Goal: Transaction & Acquisition: Book appointment/travel/reservation

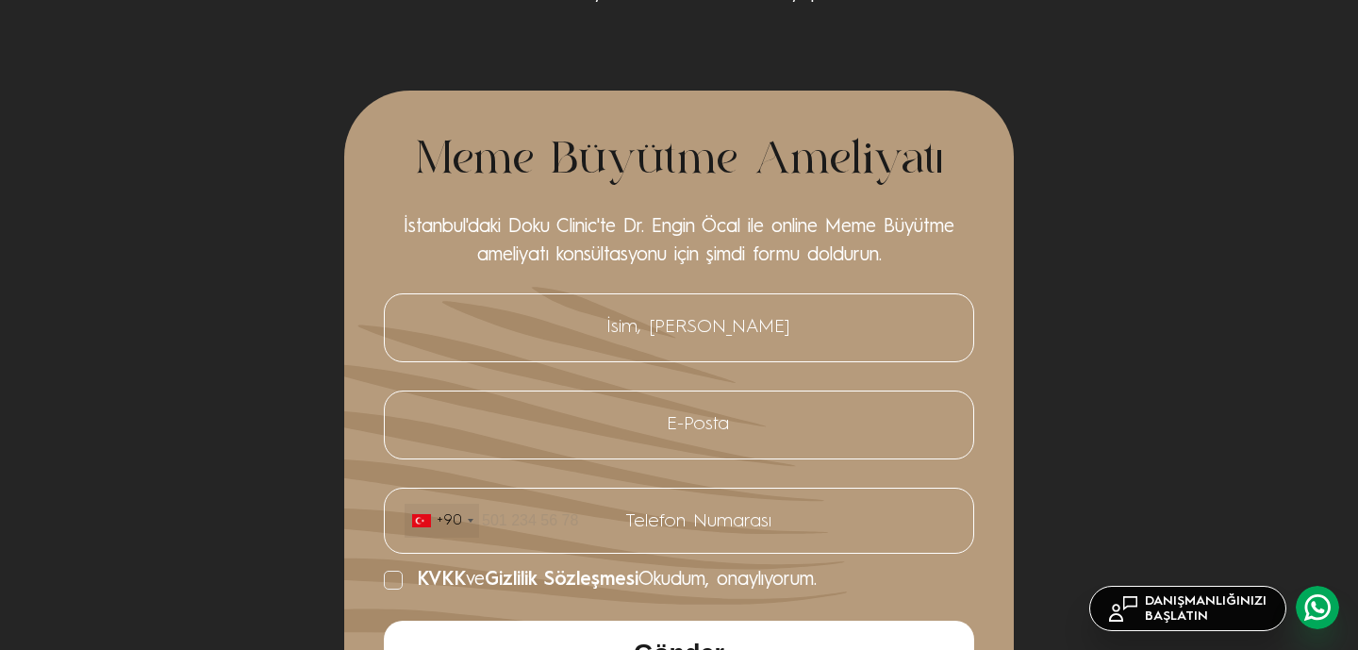
scroll to position [7598, 0]
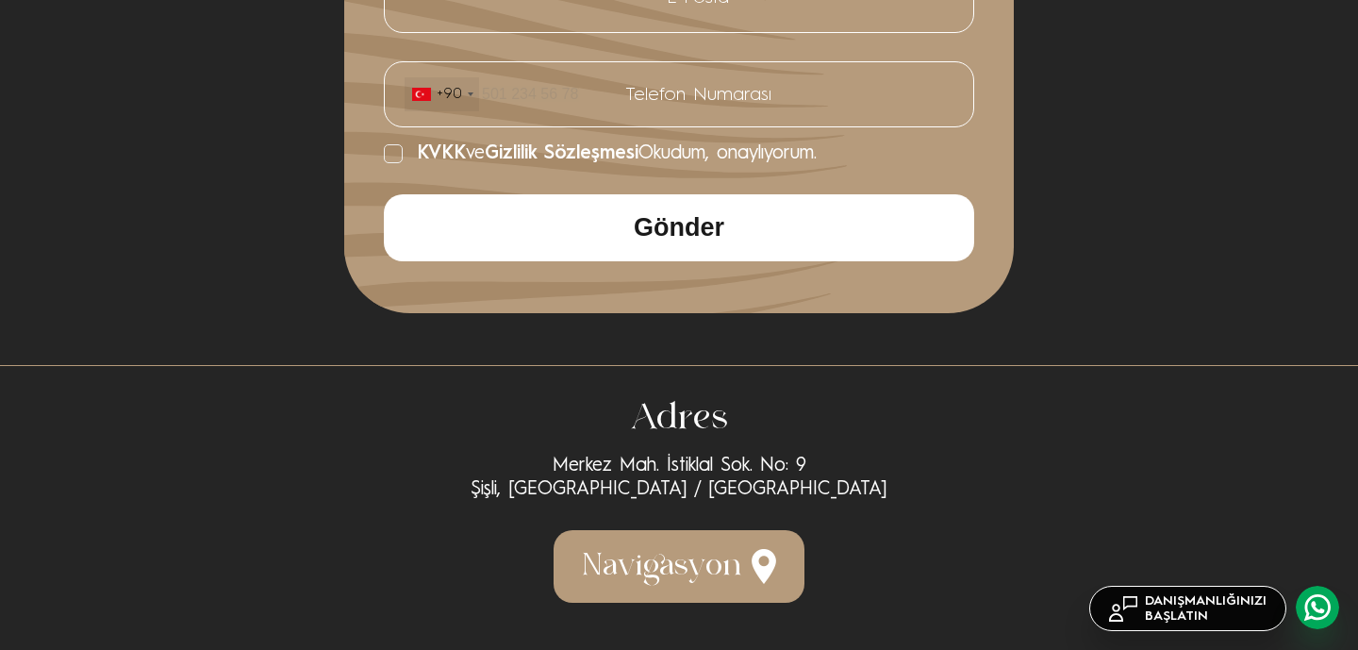
click at [376, 372] on section "Adres Merkez Mah. İstiklal Sok. No: 9 Şişli, İstanbul / Türkiye Navigasyon" at bounding box center [679, 507] width 1358 height 285
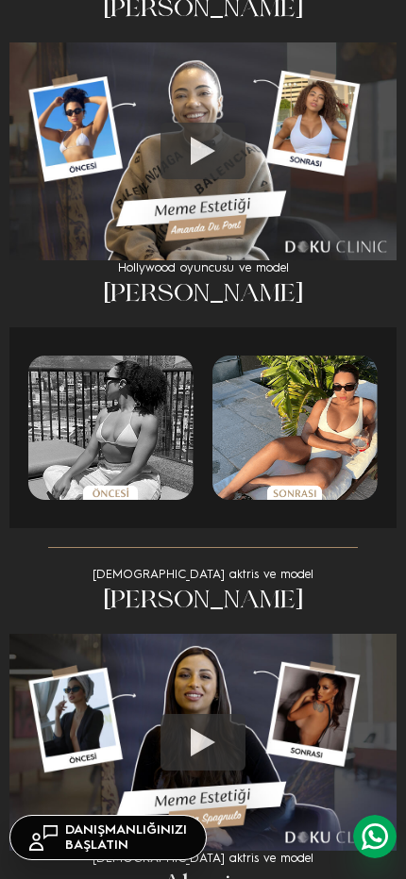
scroll to position [1151, 0]
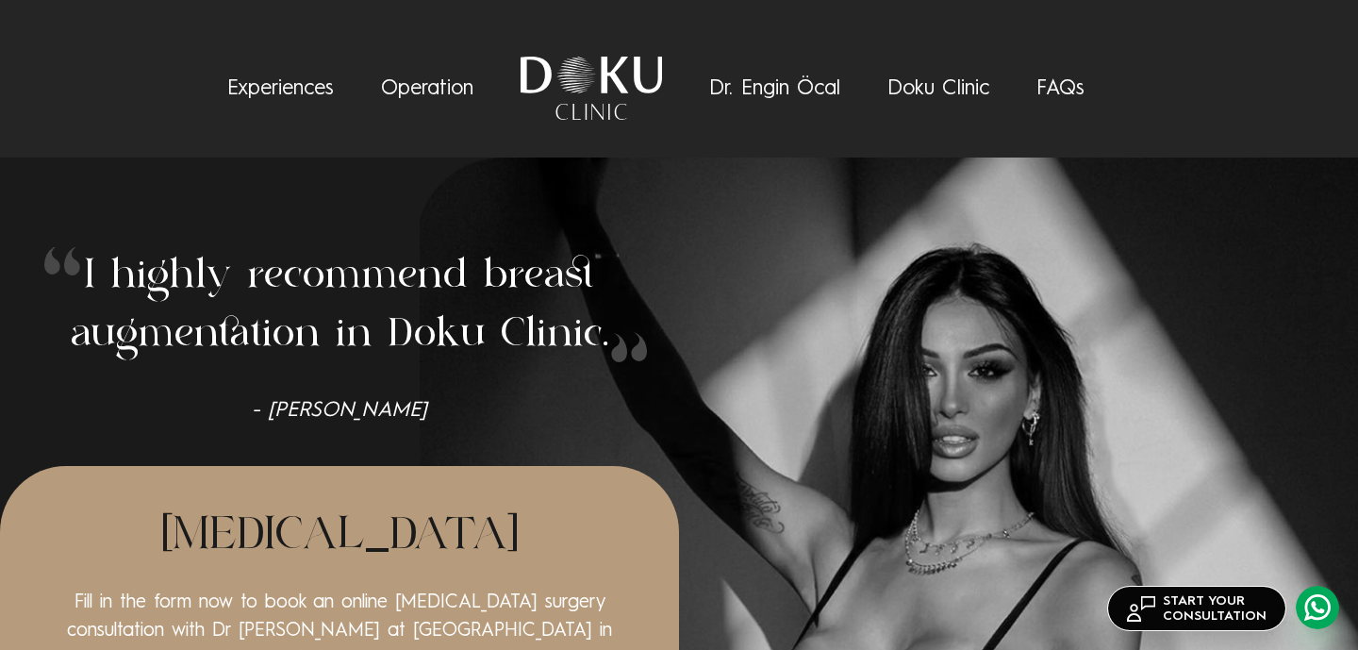
click at [408, 252] on h1 "I highly recommend breast augmentation in Doku Clinic." at bounding box center [339, 305] width 679 height 117
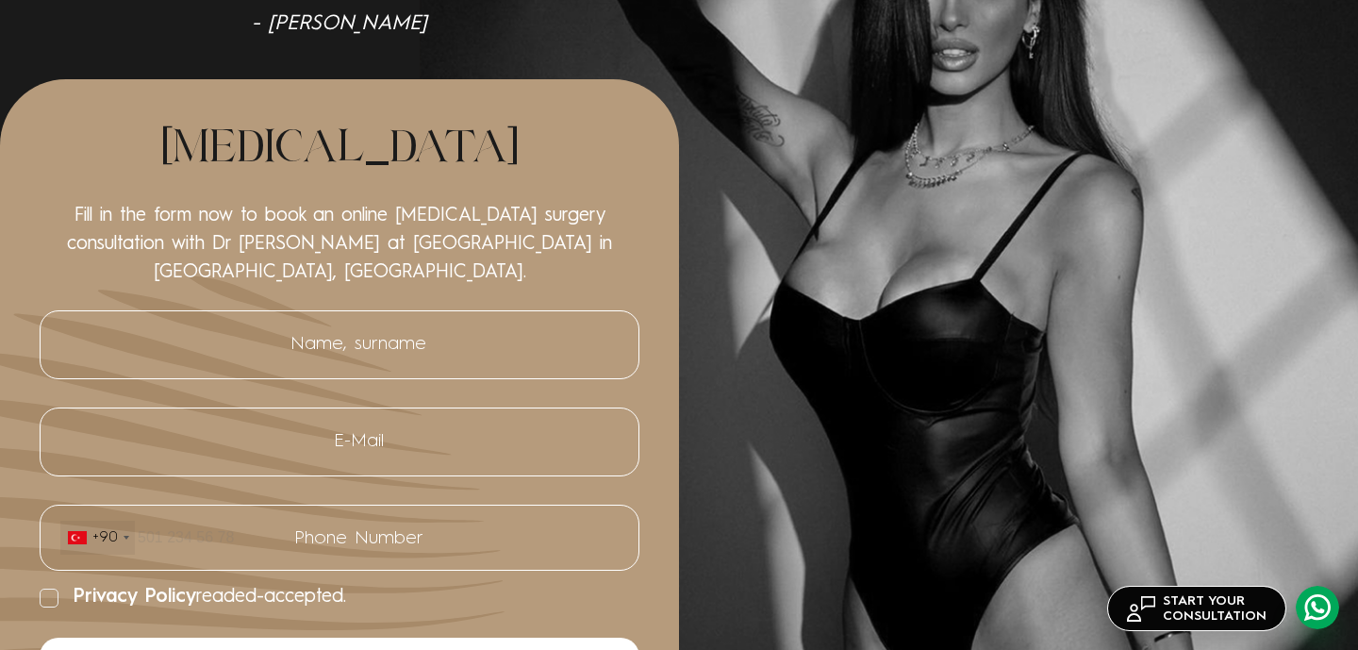
scroll to position [1295, 0]
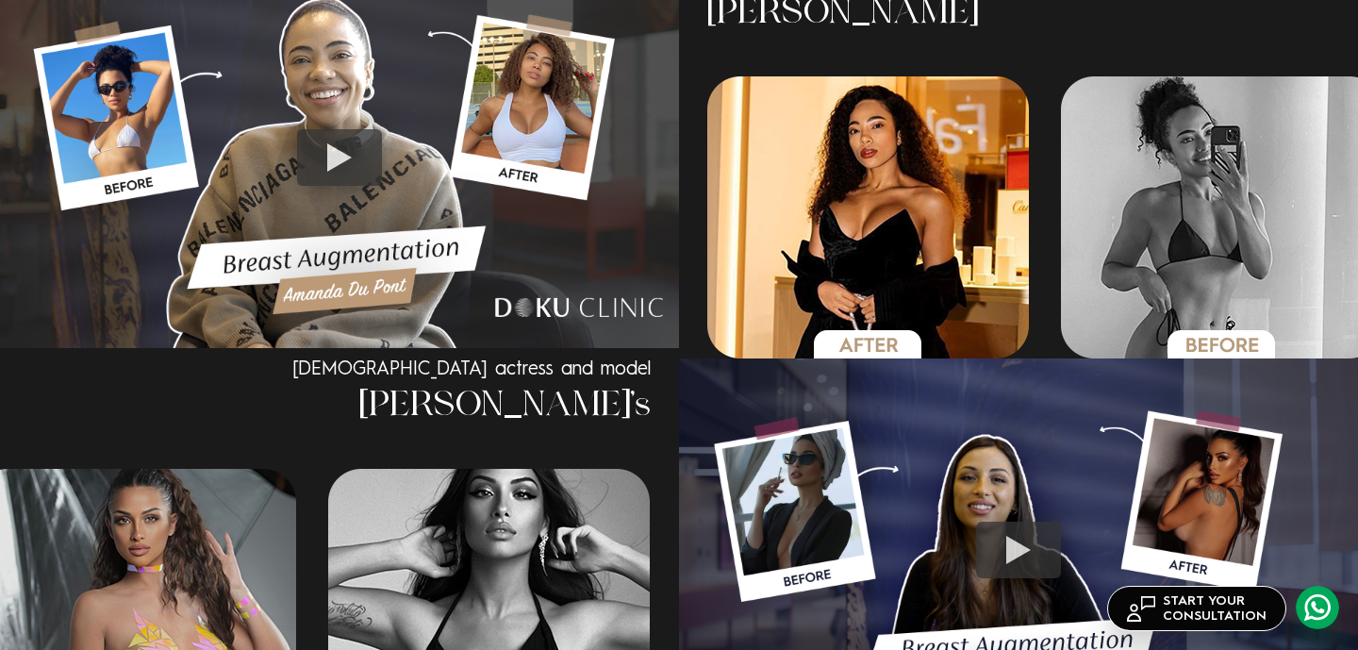
scroll to position [1331, 0]
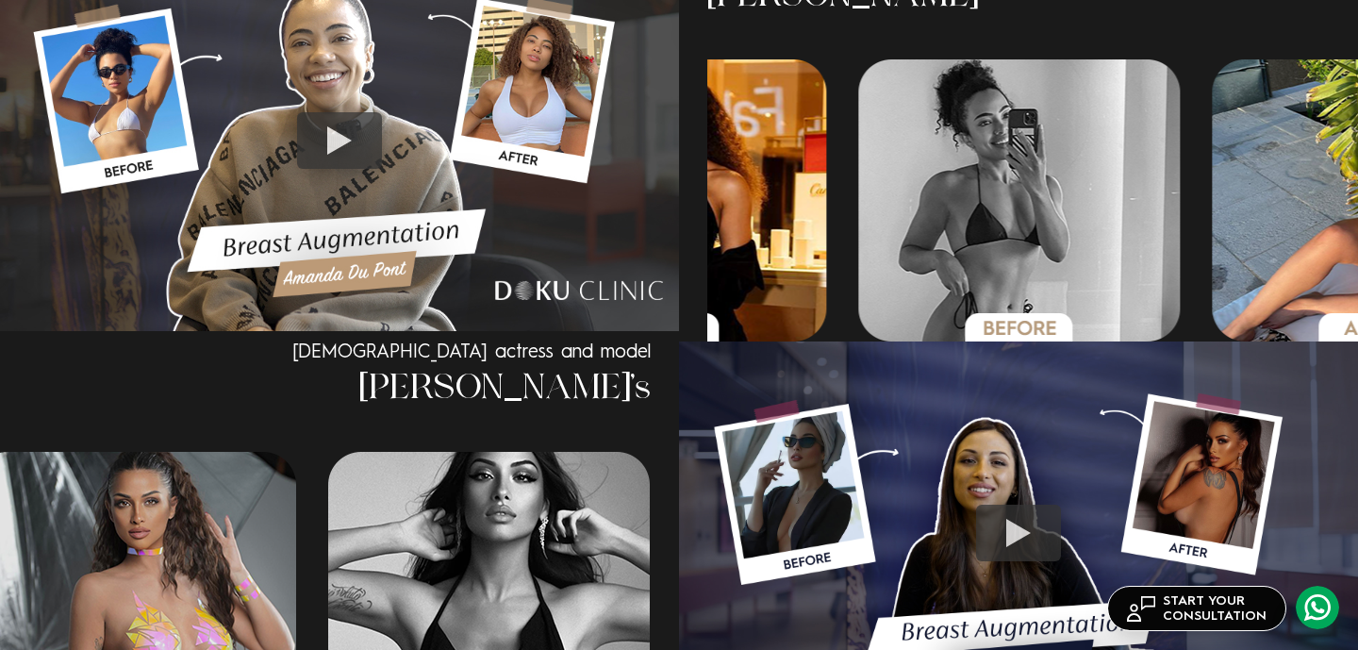
click at [827, 226] on div "3 / 6" at bounding box center [667, 200] width 325 height 282
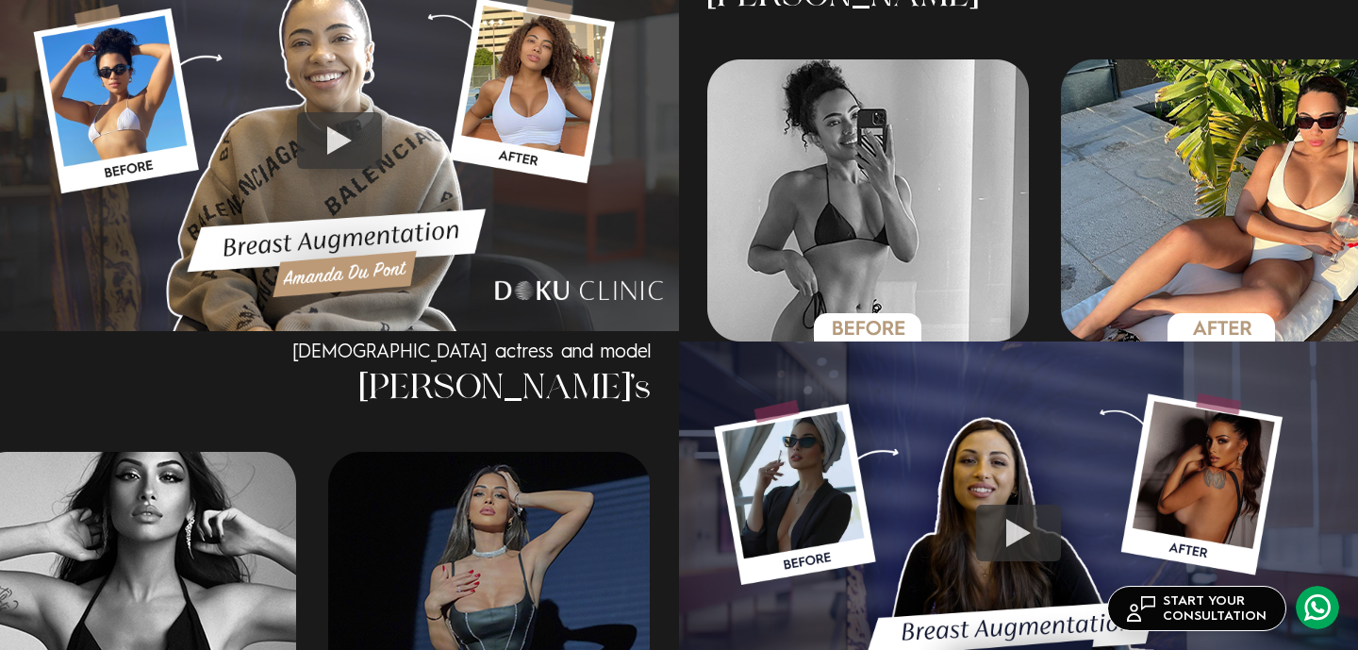
click at [723, 230] on img "4 / 6" at bounding box center [868, 200] width 323 height 282
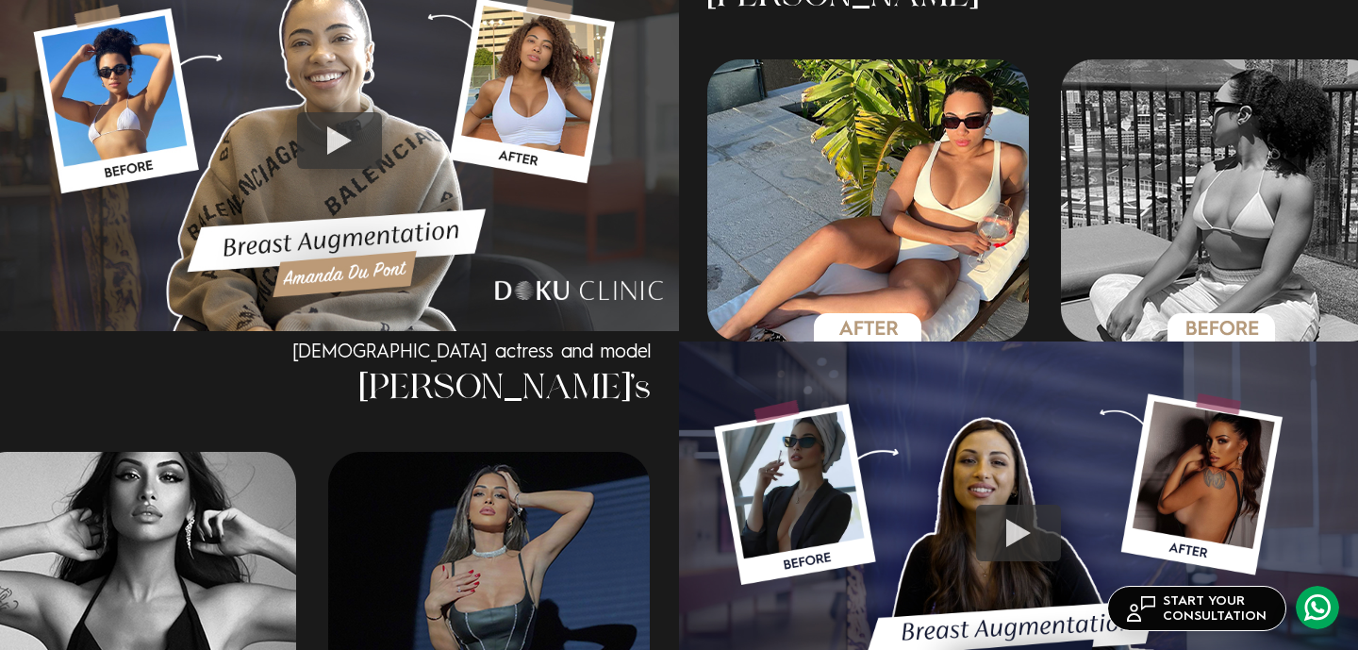
click at [834, 235] on img "5 / 6" at bounding box center [868, 200] width 323 height 282
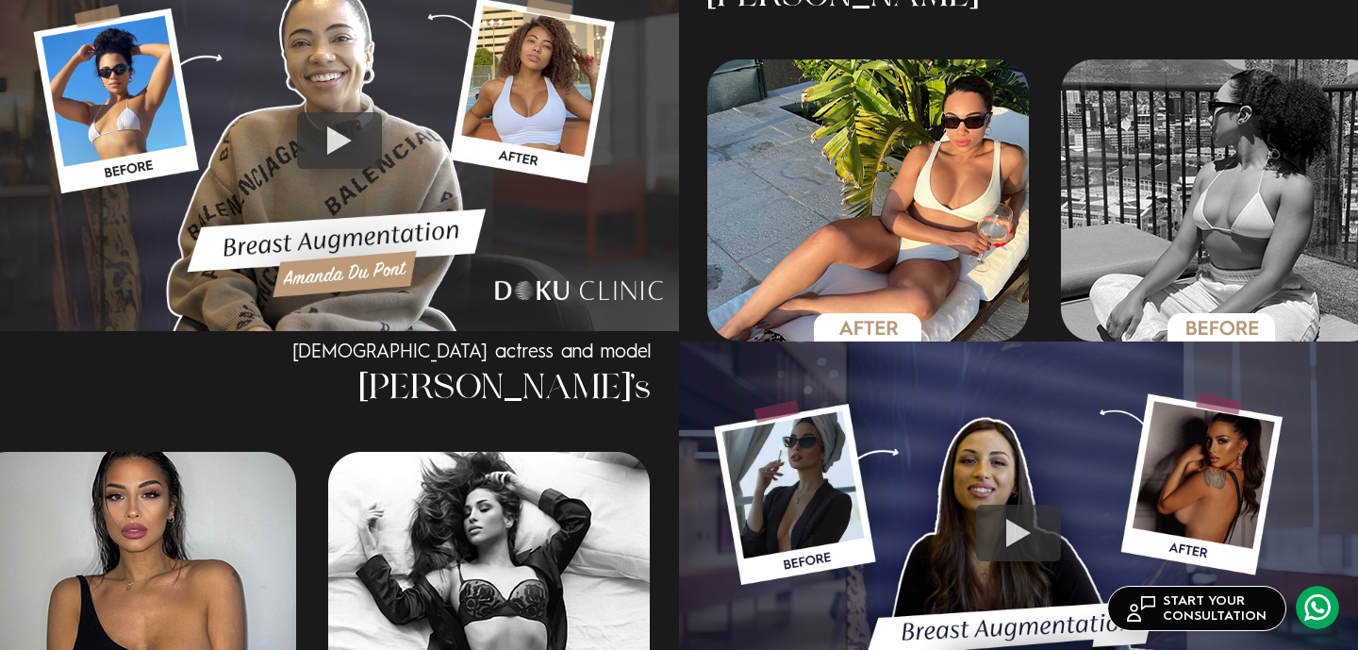
click at [1030, 194] on img "5 / 6" at bounding box center [868, 200] width 323 height 282
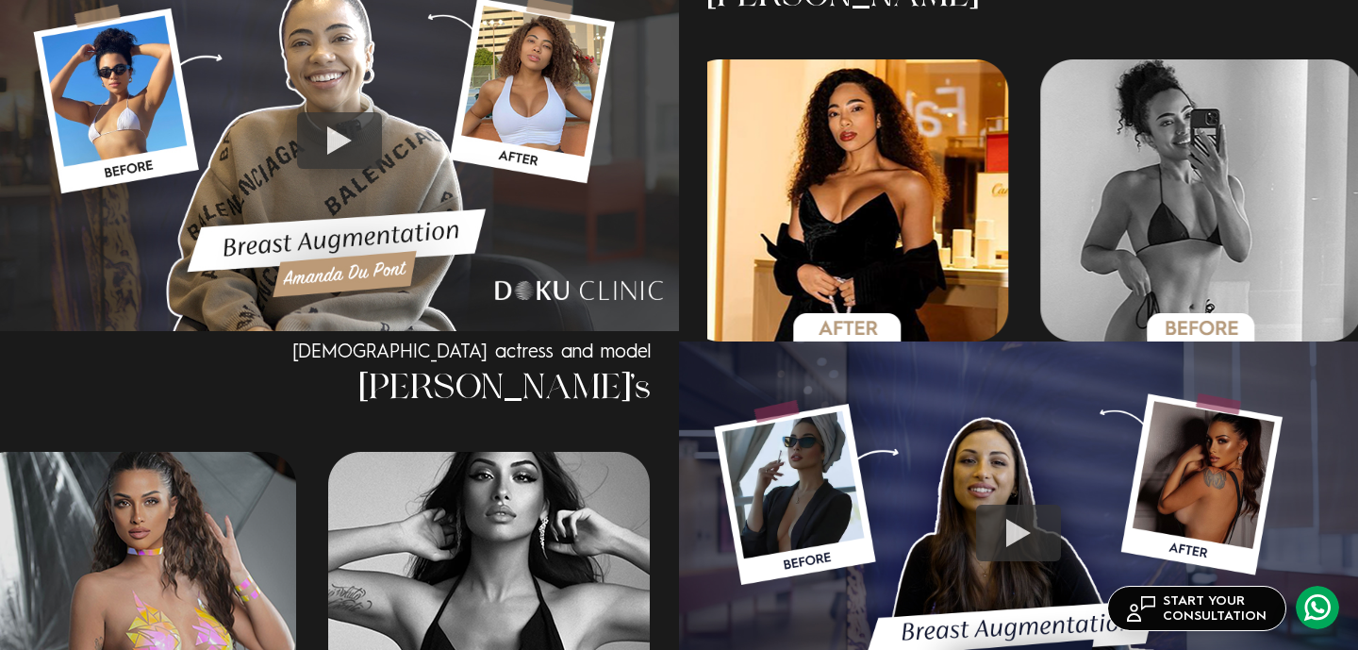
click at [1357, 197] on img "4 / 6" at bounding box center [1201, 200] width 323 height 282
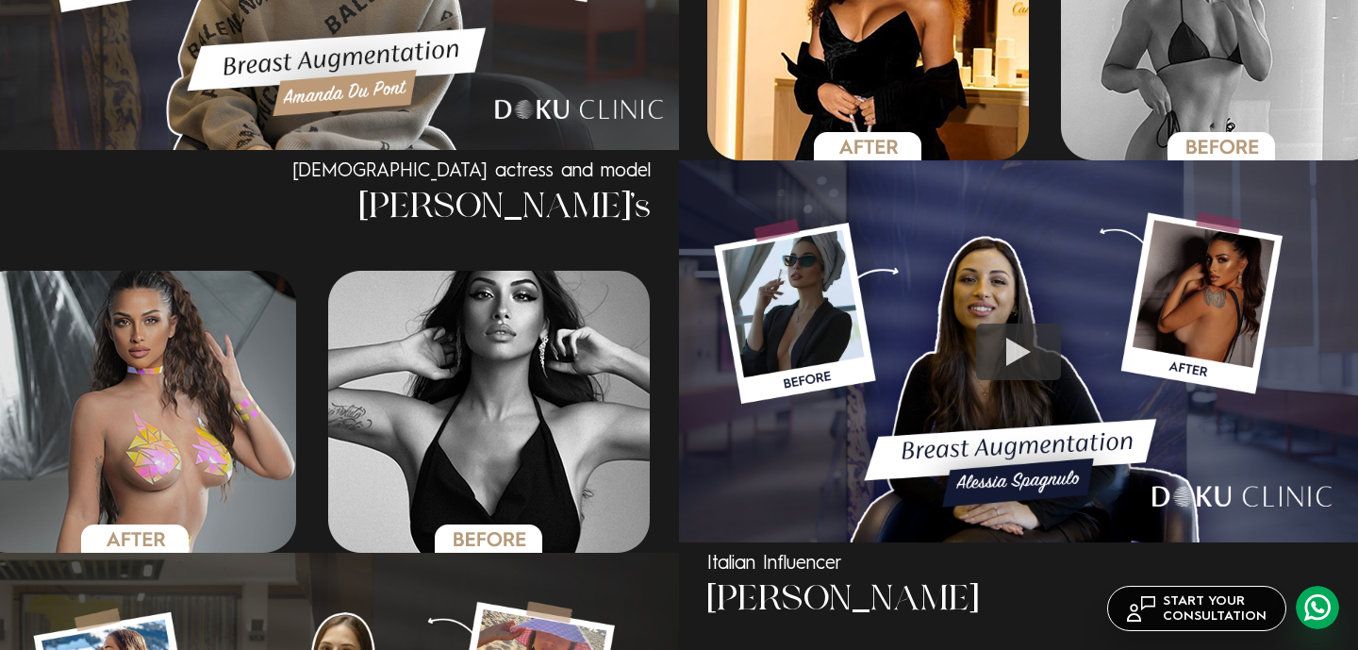
scroll to position [1537, 0]
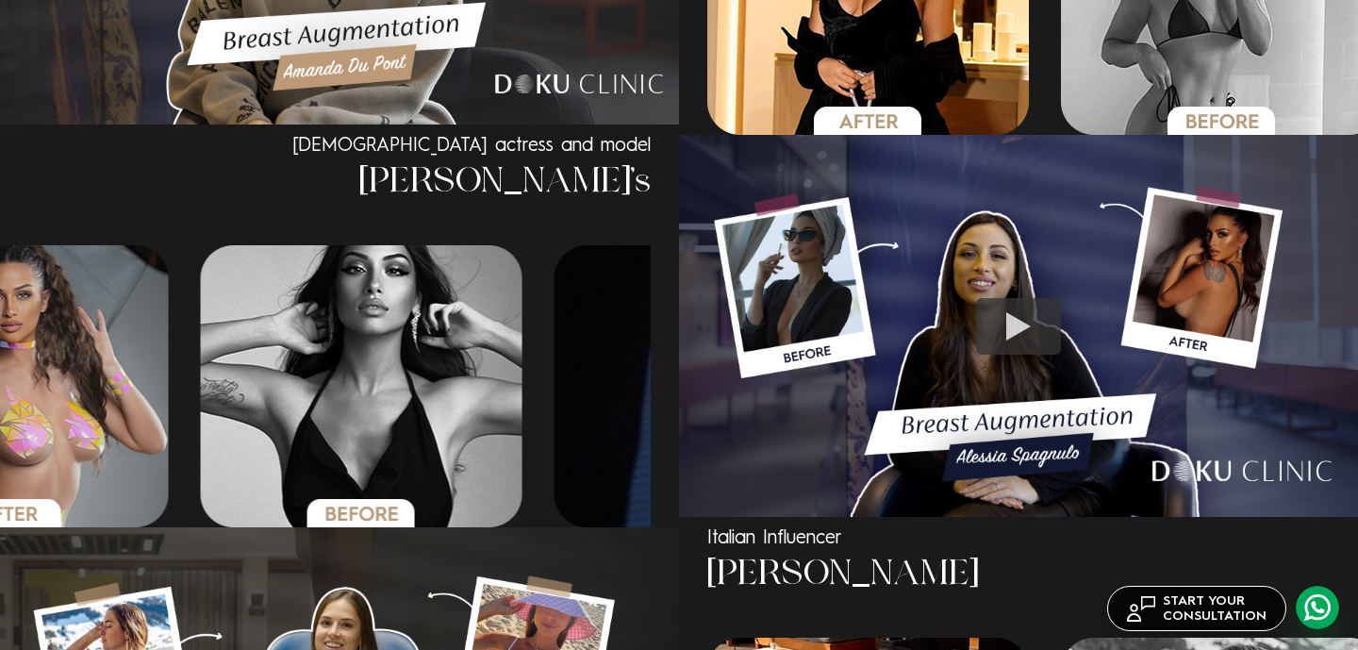
click at [555, 320] on img "5 / 6" at bounding box center [716, 386] width 323 height 282
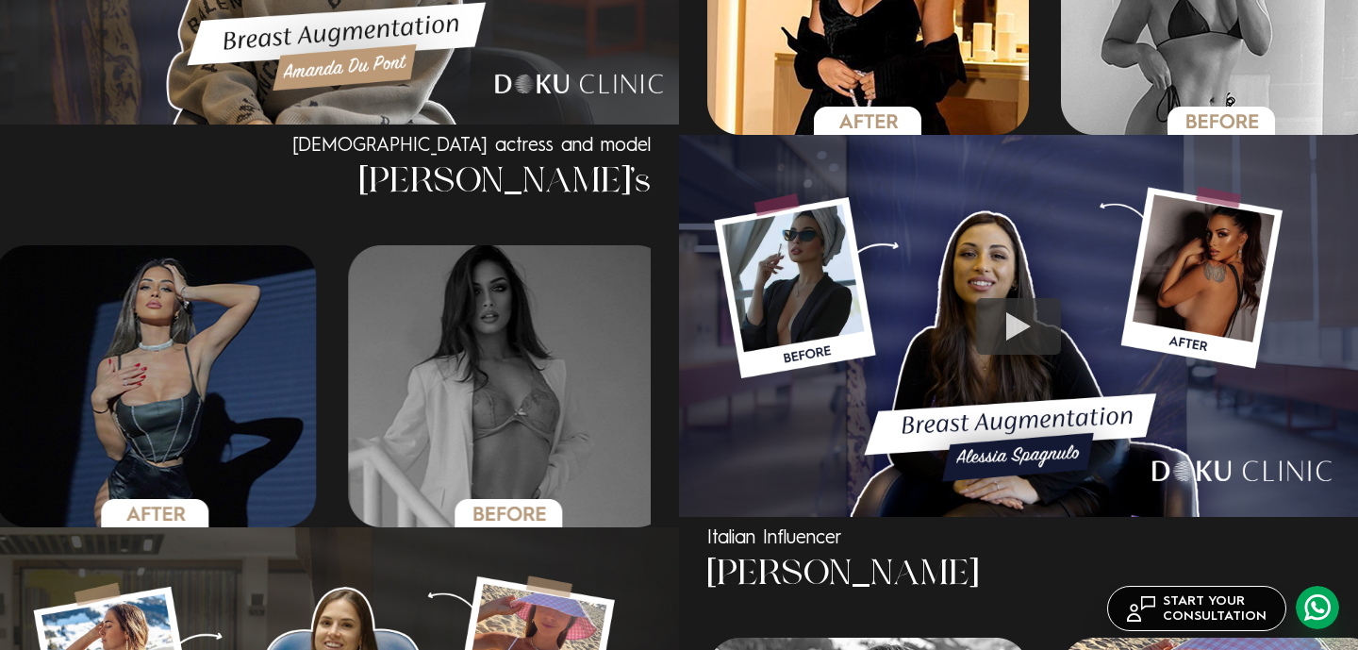
click at [244, 345] on img "5 / 6" at bounding box center [155, 386] width 323 height 282
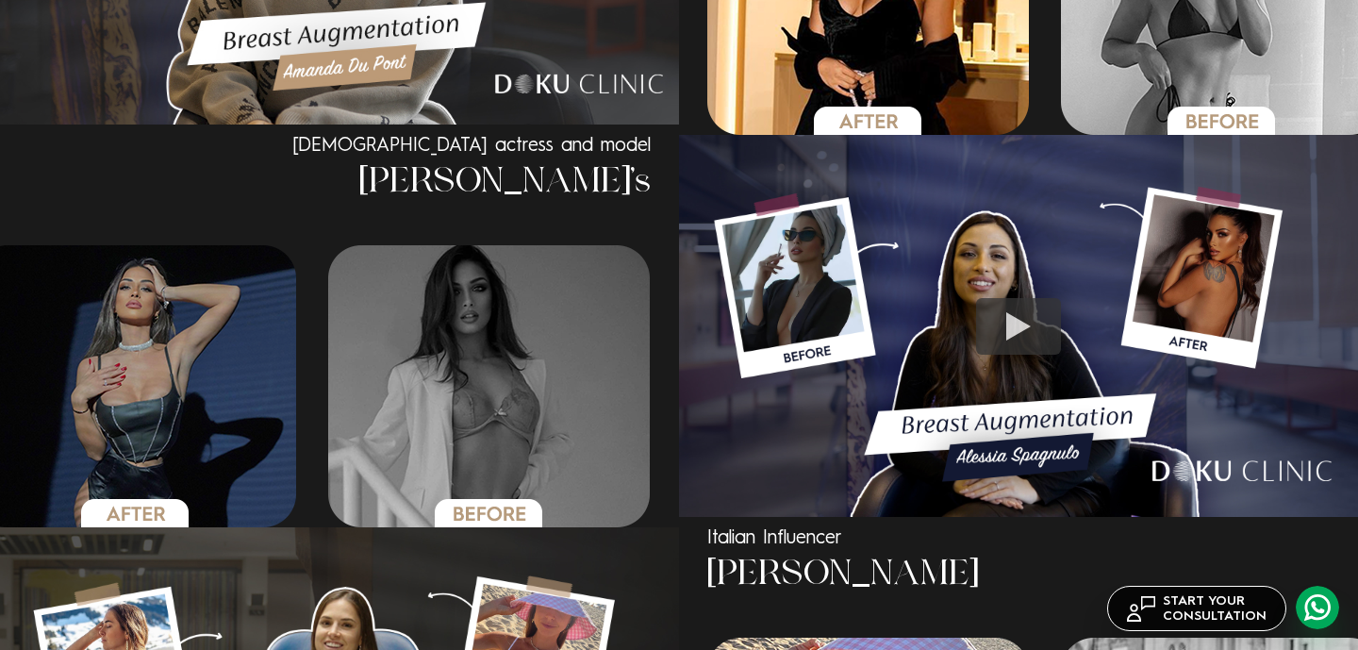
click at [1087, 283] on img at bounding box center [1018, 326] width 679 height 382
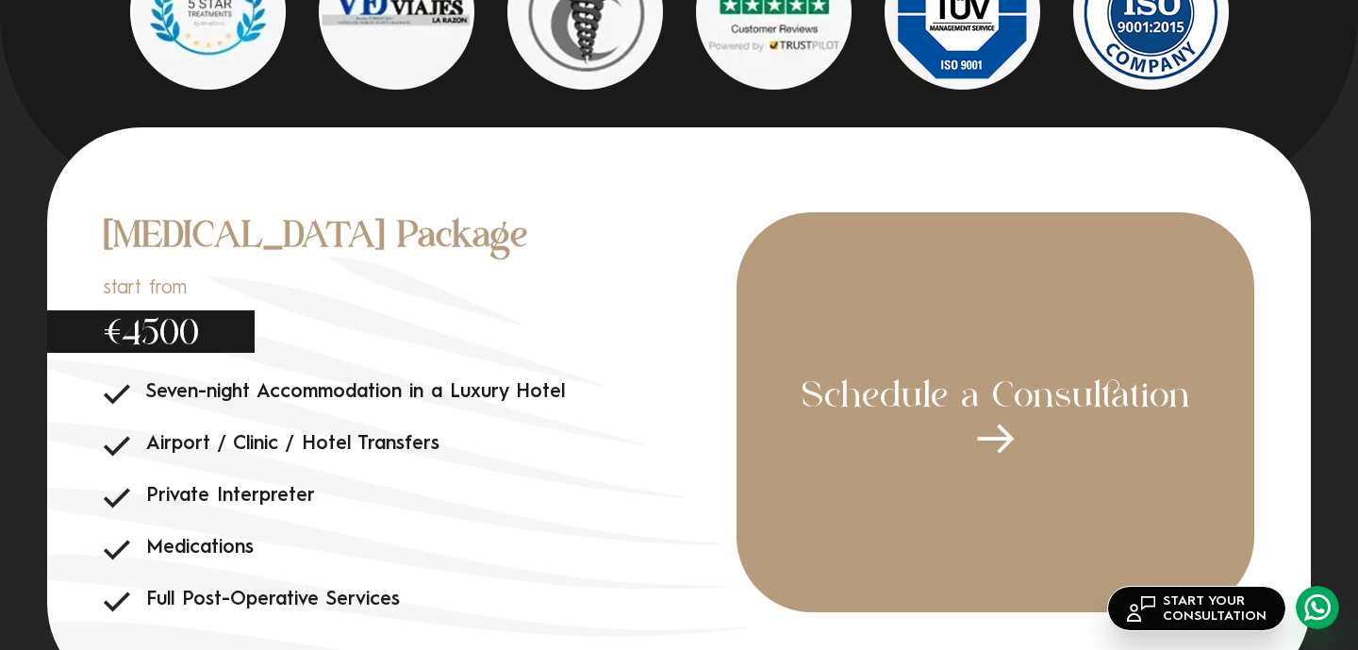
scroll to position [6221, 0]
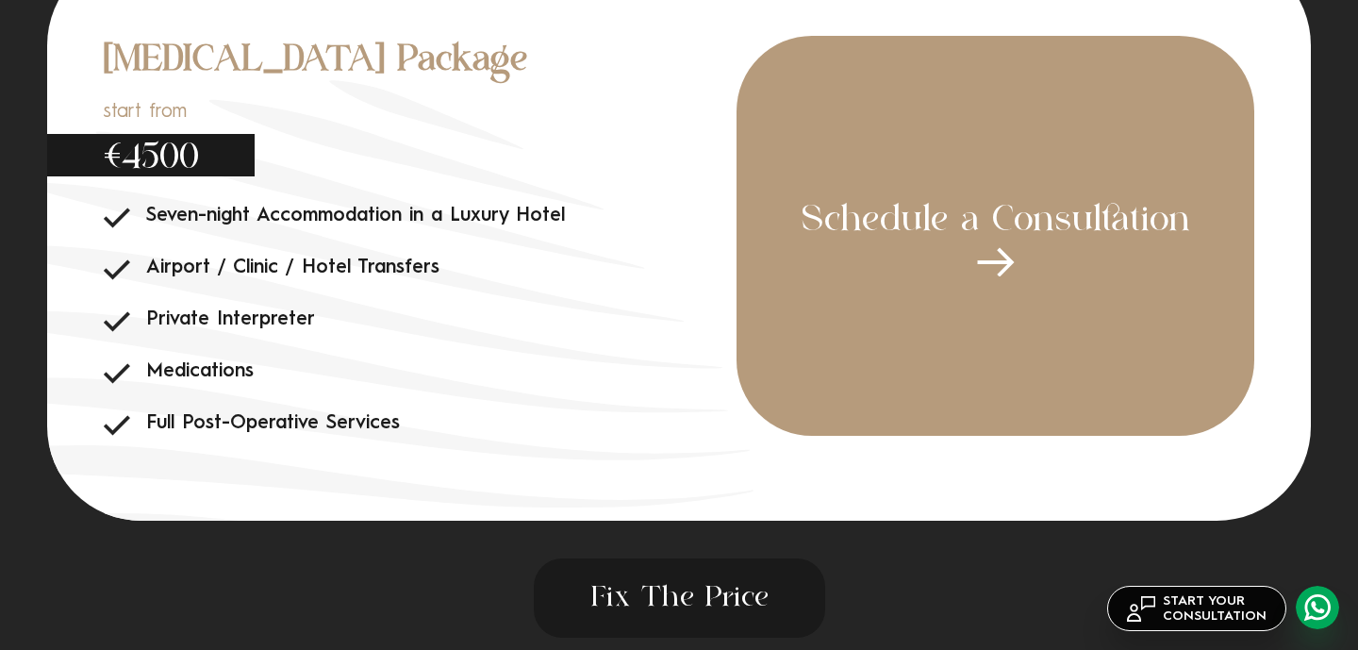
drag, startPoint x: 588, startPoint y: 352, endPoint x: 376, endPoint y: 373, distance: 212.3
click at [400, 370] on ul "Seven-night Accommodation in a Luxury Hotel Airport / Clinic / Hotel Transfers …" at bounding box center [420, 320] width 633 height 231
click at [1110, 521] on div "Breast Augmentation Package start from €4500 Seven-night Accommodation in a Lux…" at bounding box center [679, 236] width 1264 height 570
click at [1156, 608] on link "START YOUR CONSULTATION" at bounding box center [1196, 608] width 179 height 45
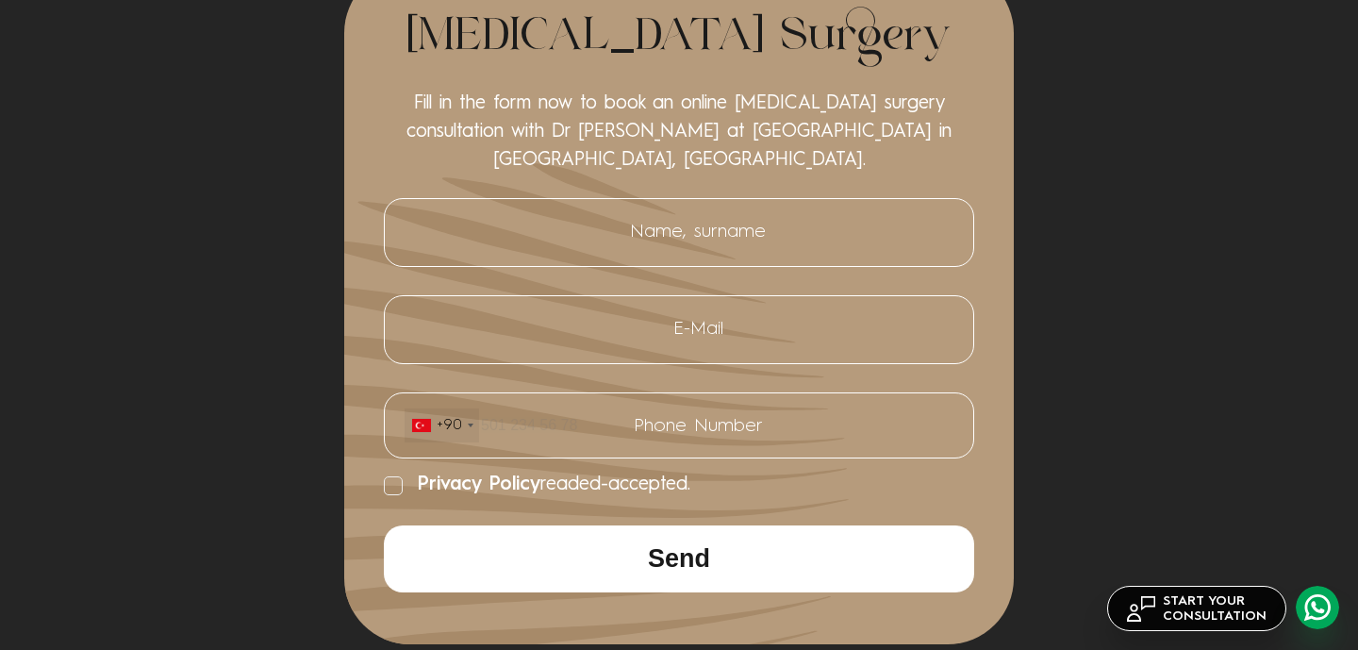
scroll to position [7338, 0]
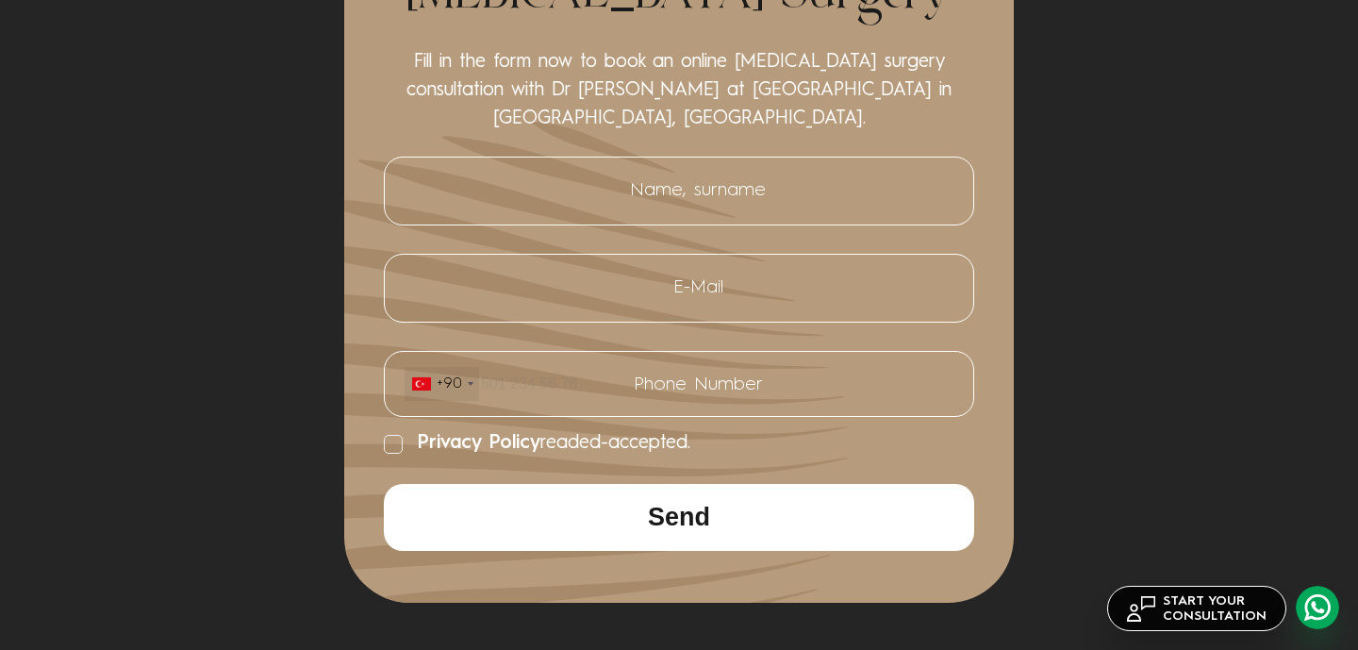
click at [1306, 600] on link at bounding box center [1317, 607] width 43 height 43
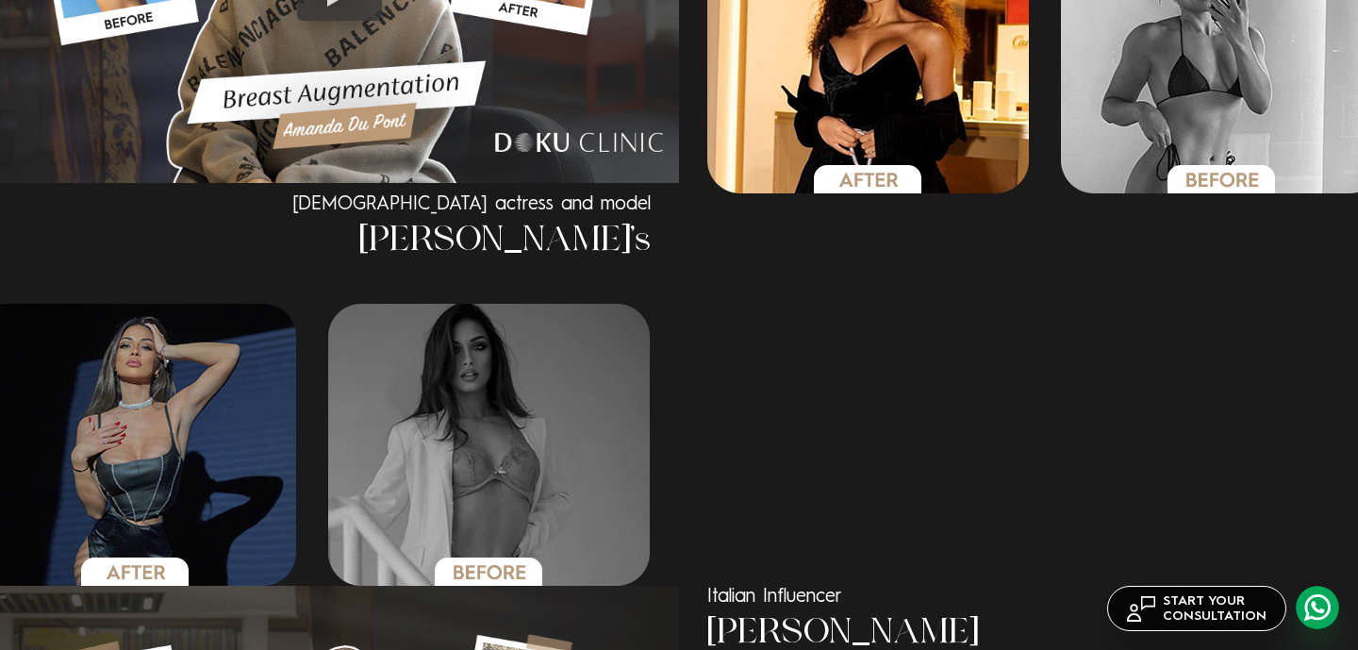
scroll to position [1497, 0]
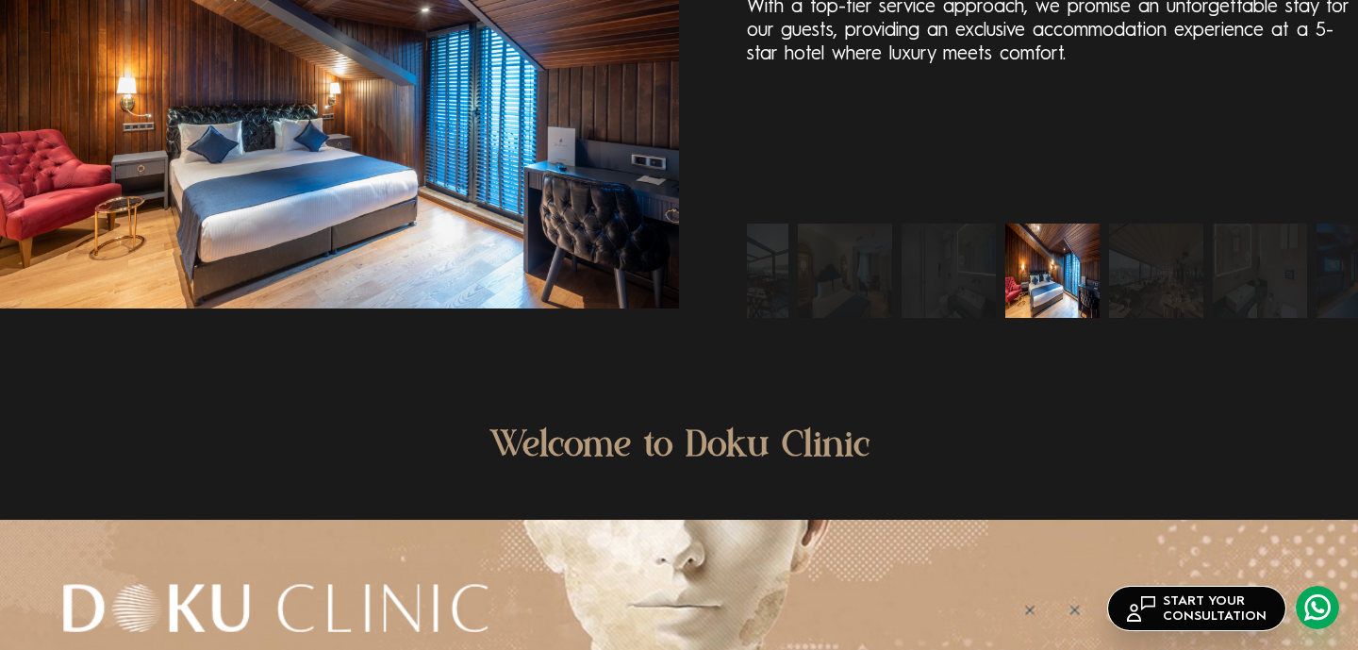
scroll to position [4476, 0]
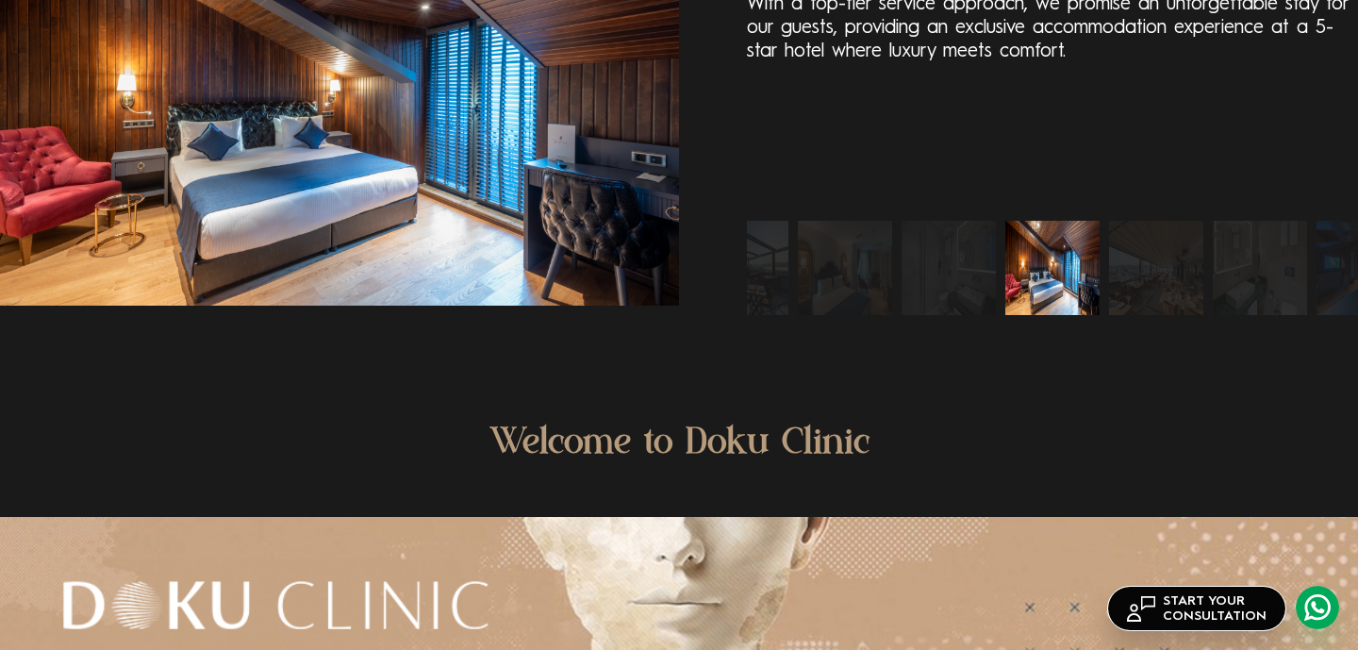
click at [936, 315] on img "10 / 10" at bounding box center [949, 268] width 94 height 94
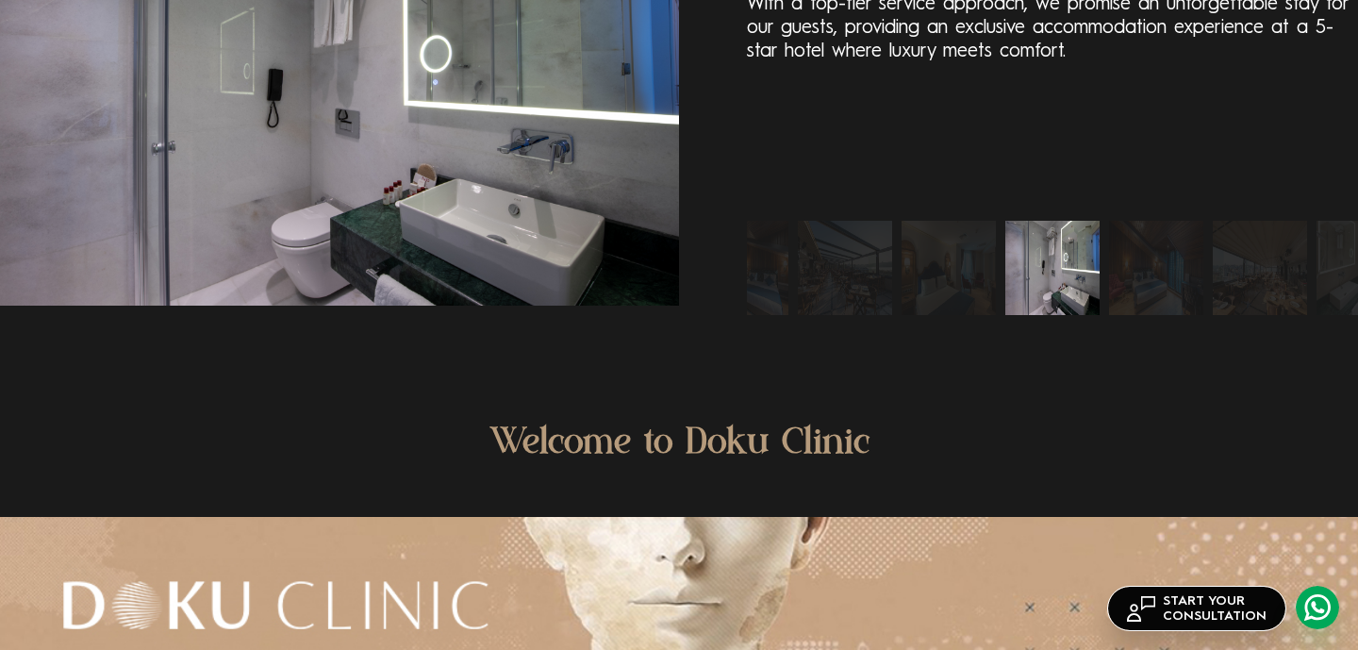
click at [948, 314] on img "9 / 10" at bounding box center [949, 268] width 94 height 94
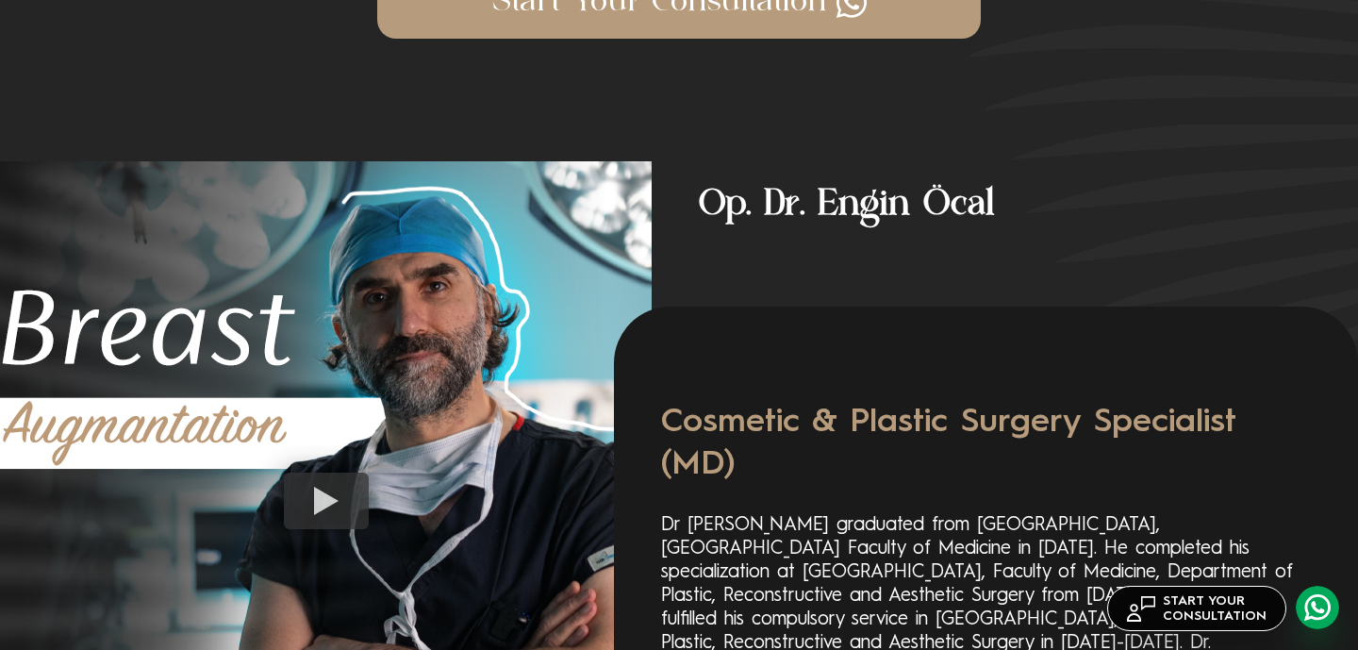
scroll to position [2549, 0]
